Goal: Task Accomplishment & Management: Use online tool/utility

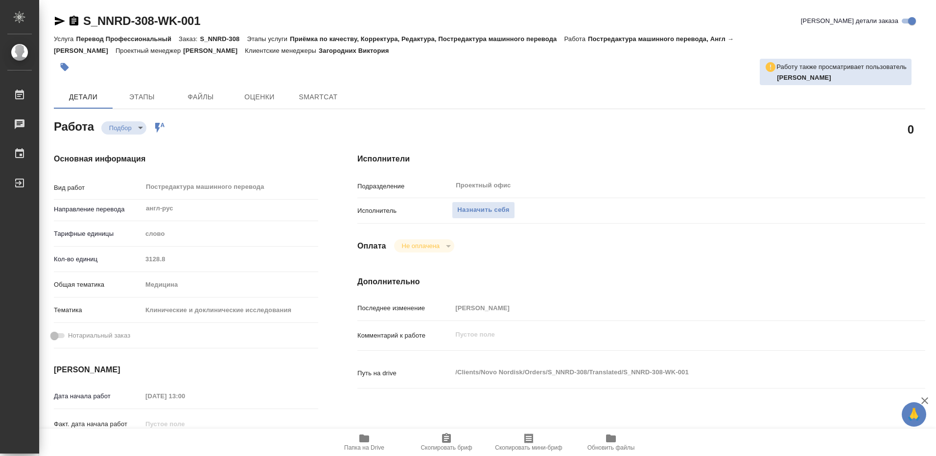
type textarea "x"
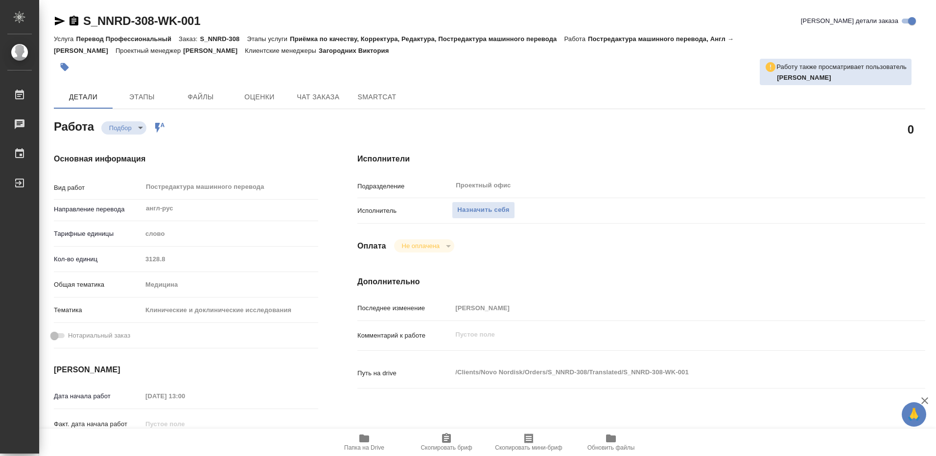
type textarea "x"
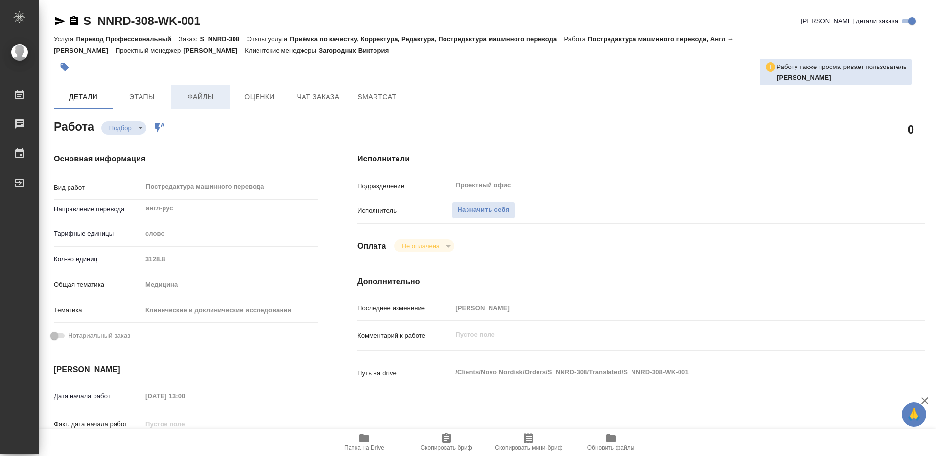
type textarea "x"
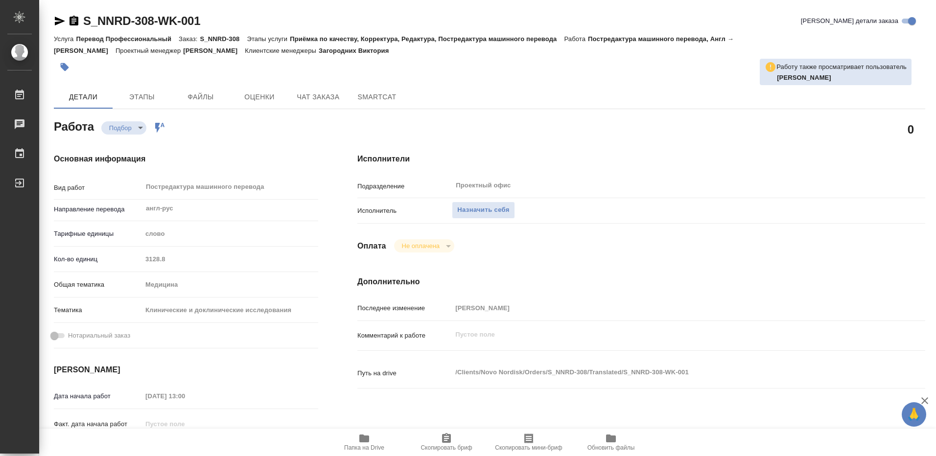
click at [361, 440] on icon "button" at bounding box center [364, 439] width 10 height 8
click at [482, 213] on span "Назначить себя" at bounding box center [483, 210] width 52 height 11
type textarea "x"
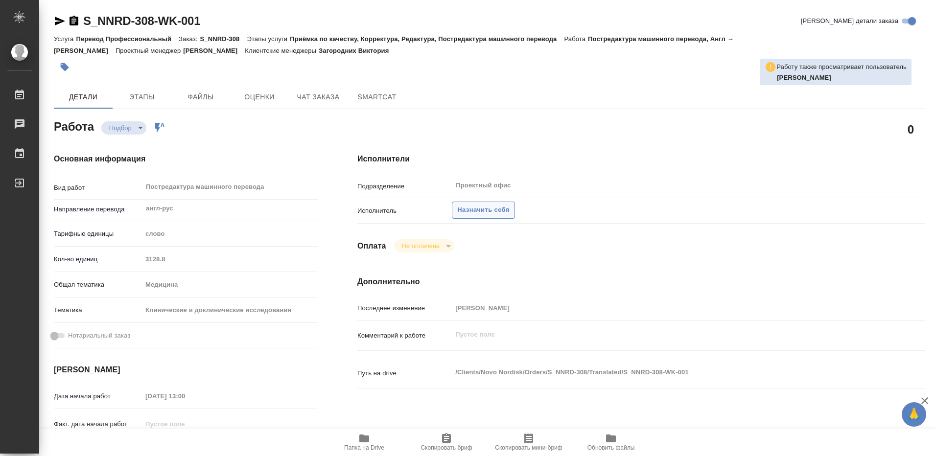
type textarea "x"
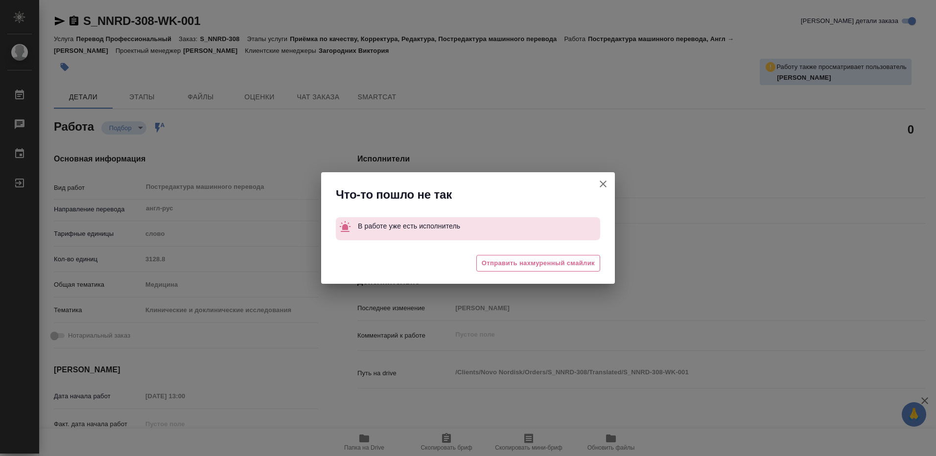
click at [601, 181] on icon "button" at bounding box center [604, 184] width 12 height 12
type textarea "x"
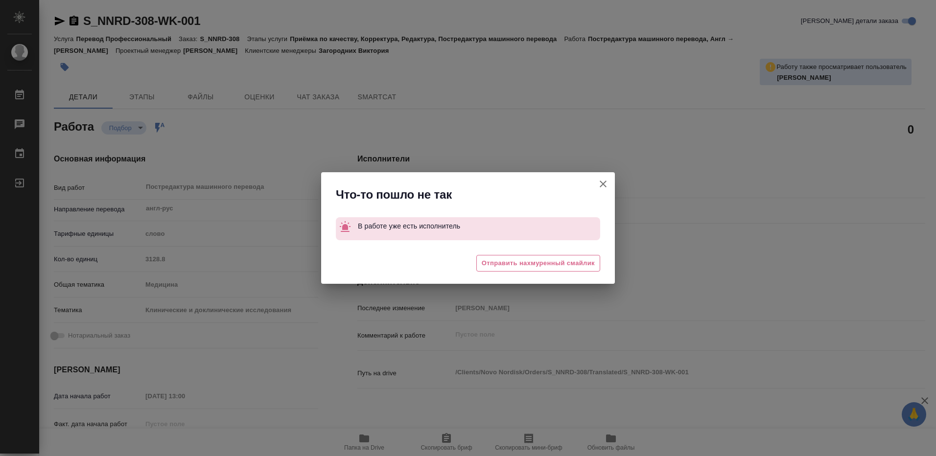
type textarea "x"
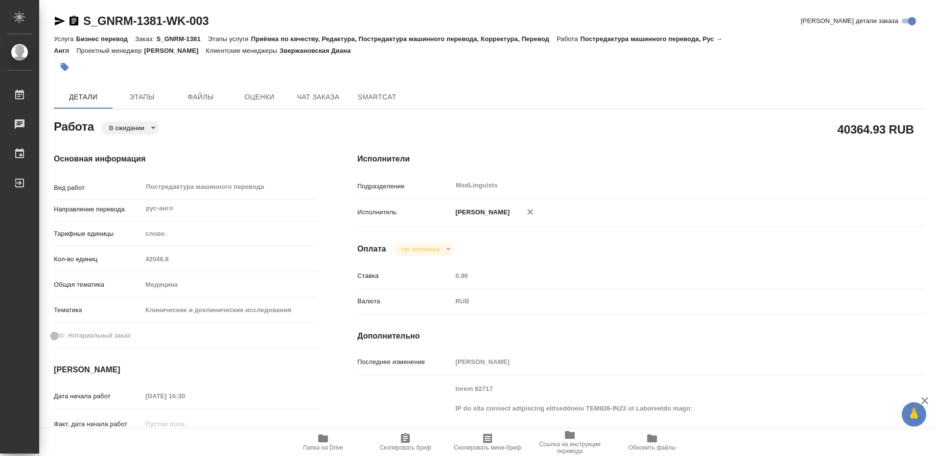
scroll to position [735, 0]
